Goal: Find contact information: Find contact information

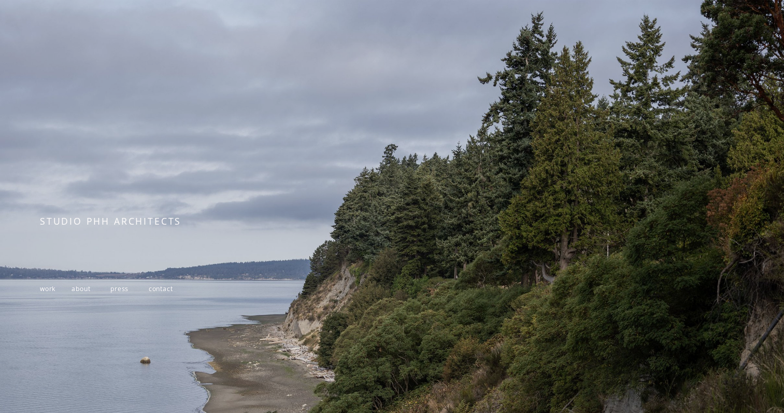
click at [44, 287] on span "work" at bounding box center [48, 288] width 16 height 9
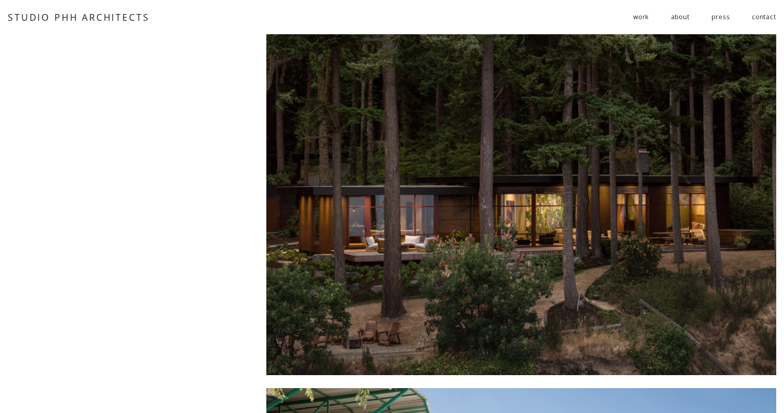
click at [454, 257] on div at bounding box center [521, 204] width 510 height 341
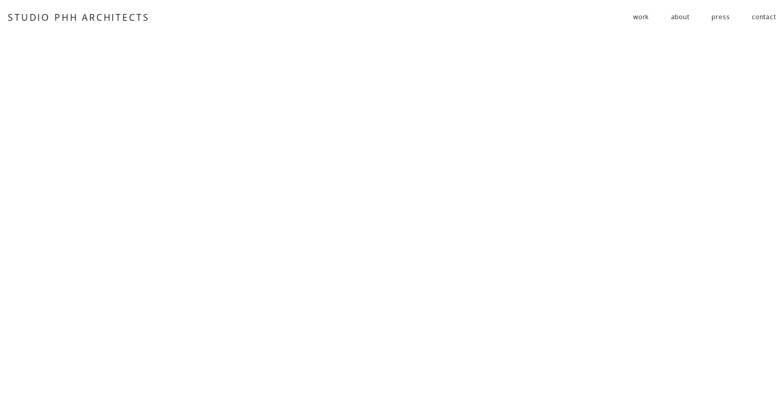
scroll to position [3097, 0]
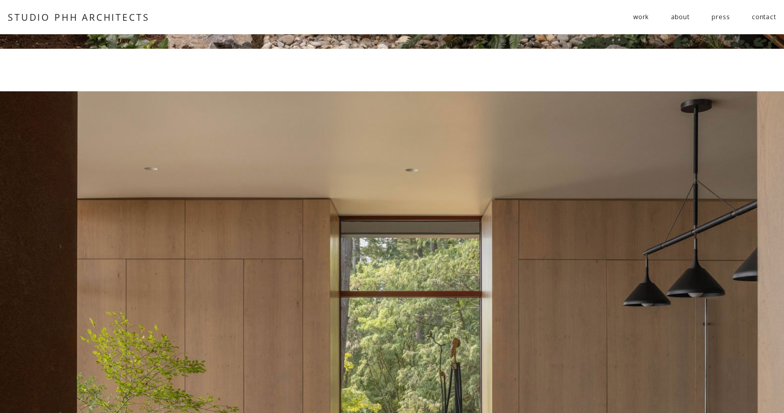
click at [762, 15] on link "contact" at bounding box center [764, 17] width 24 height 17
